Goal: Information Seeking & Learning: Learn about a topic

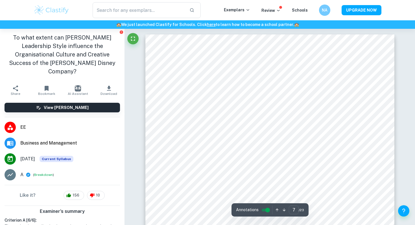
scroll to position [2229, 0]
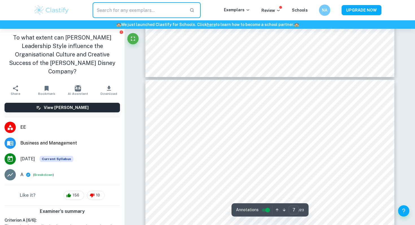
click at [118, 12] on input "text" at bounding box center [139, 10] width 92 height 16
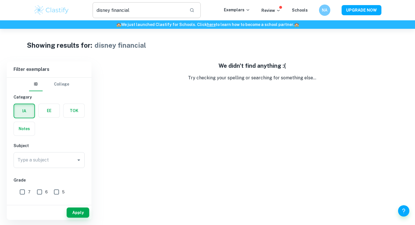
click at [120, 12] on input "disney financial" at bounding box center [139, 10] width 92 height 16
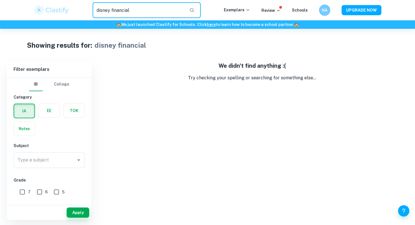
click at [120, 12] on input "disney financial" at bounding box center [139, 10] width 92 height 16
type input "disney"
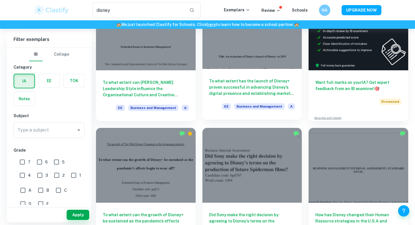
scroll to position [62, 0]
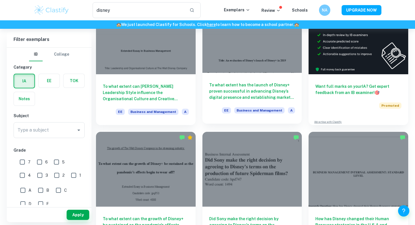
click at [243, 67] on div at bounding box center [252, 35] width 100 height 74
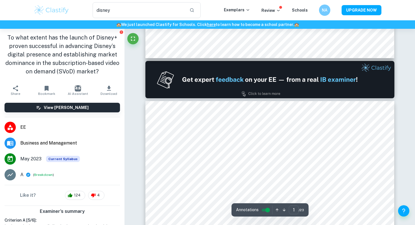
type input "2"
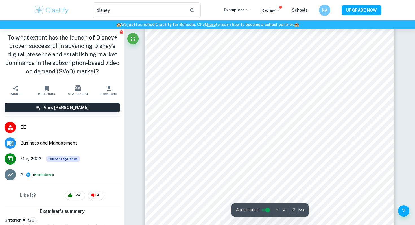
scroll to position [445, 0]
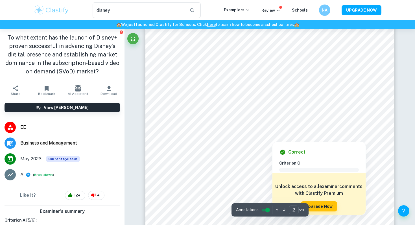
click at [234, 85] on div at bounding box center [272, 86] width 184 height 12
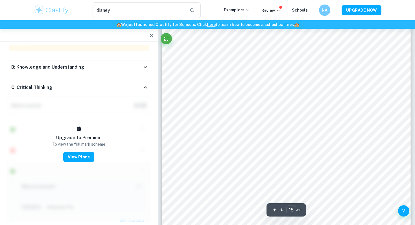
scroll to position [5134, 0]
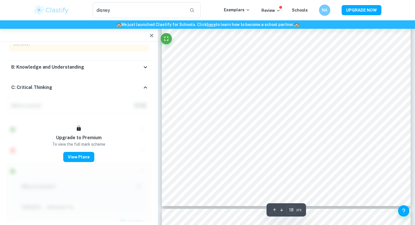
type input "19"
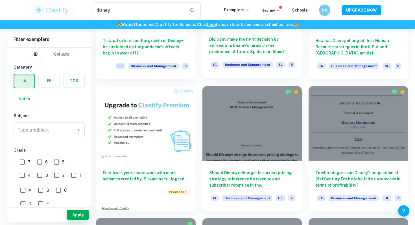
scroll to position [246, 0]
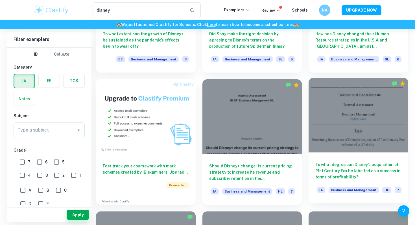
click at [364, 130] on div at bounding box center [358, 115] width 100 height 74
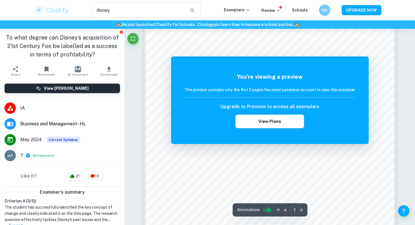
scroll to position [495, 0]
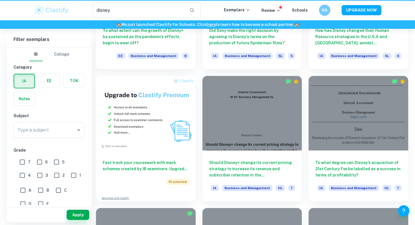
scroll to position [250, 0]
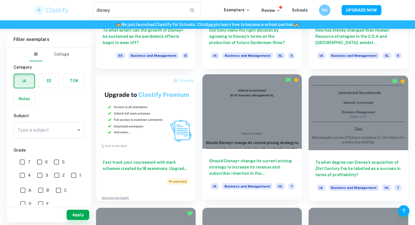
click at [263, 109] on div at bounding box center [252, 111] width 100 height 74
